Goal: Task Accomplishment & Management: Manage account settings

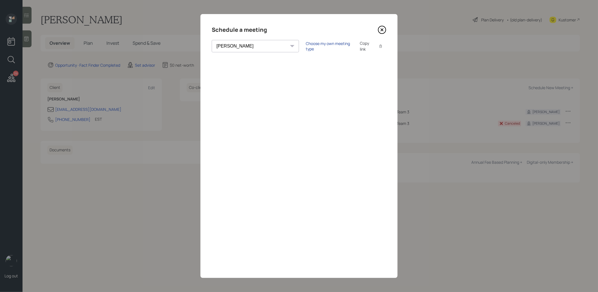
click at [306, 45] on div "Choose my own meeting type" at bounding box center [329, 46] width 47 height 11
click at [241, 43] on select "[PERSON_NAME] [PERSON_NAME] [PERSON_NAME] [PERSON_NAME] [PERSON_NAME] [PERSON_N…" at bounding box center [260, 46] width 97 height 12
select select "59554aeb-d739-4552-90b9-0d27d70b4bf7"
click at [212, 40] on select "[PERSON_NAME] [PERSON_NAME] [PERSON_NAME] [PERSON_NAME] [PERSON_NAME] [PERSON_N…" at bounding box center [260, 46] width 97 height 12
click at [384, 30] on icon at bounding box center [382, 30] width 8 height 8
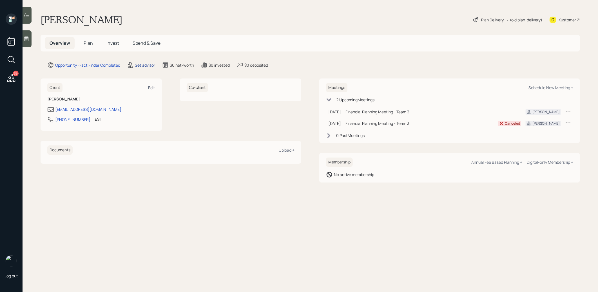
click at [142, 62] on div "Set advisor" at bounding box center [145, 65] width 20 height 6
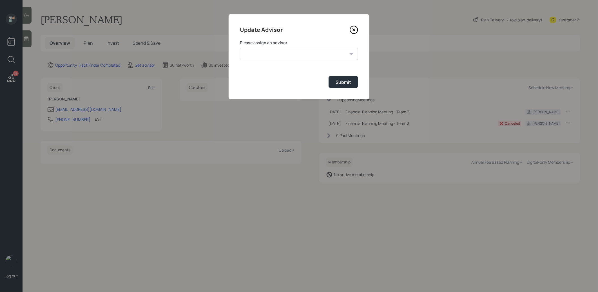
click at [261, 51] on select "[PERSON_NAME] [PERSON_NAME] [PERSON_NAME] [PERSON_NAME] End [PERSON_NAME] [PERS…" at bounding box center [299, 54] width 118 height 12
select select "59554aeb-d739-4552-90b9-0d27d70b4bf7"
click at [240, 48] on select "[PERSON_NAME] [PERSON_NAME] [PERSON_NAME] [PERSON_NAME] End [PERSON_NAME] [PERS…" at bounding box center [299, 54] width 118 height 12
click at [341, 82] on div "Submit" at bounding box center [342, 82] width 15 height 6
